Goal: Task Accomplishment & Management: Complete application form

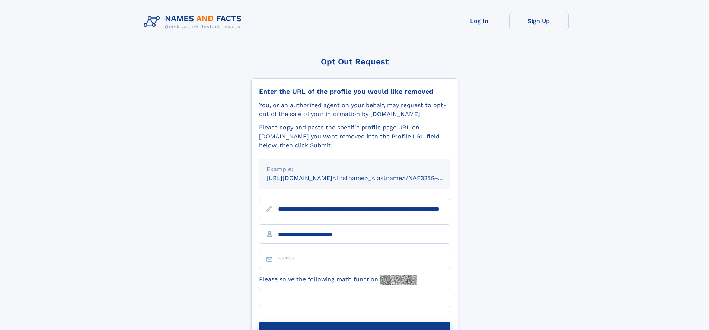
type input "**********"
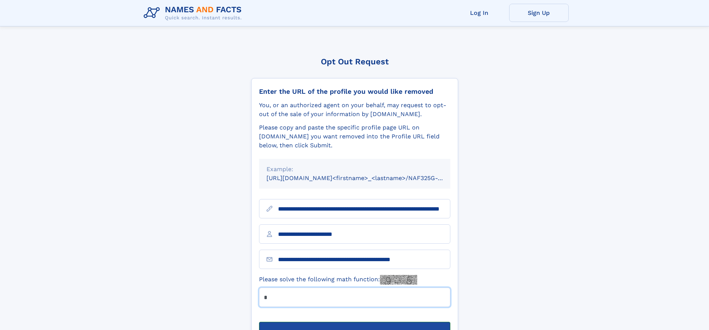
type input "*"
click at [354, 322] on button "Submit Opt Out Request" at bounding box center [354, 334] width 191 height 24
